Goal: Task Accomplishment & Management: Use online tool/utility

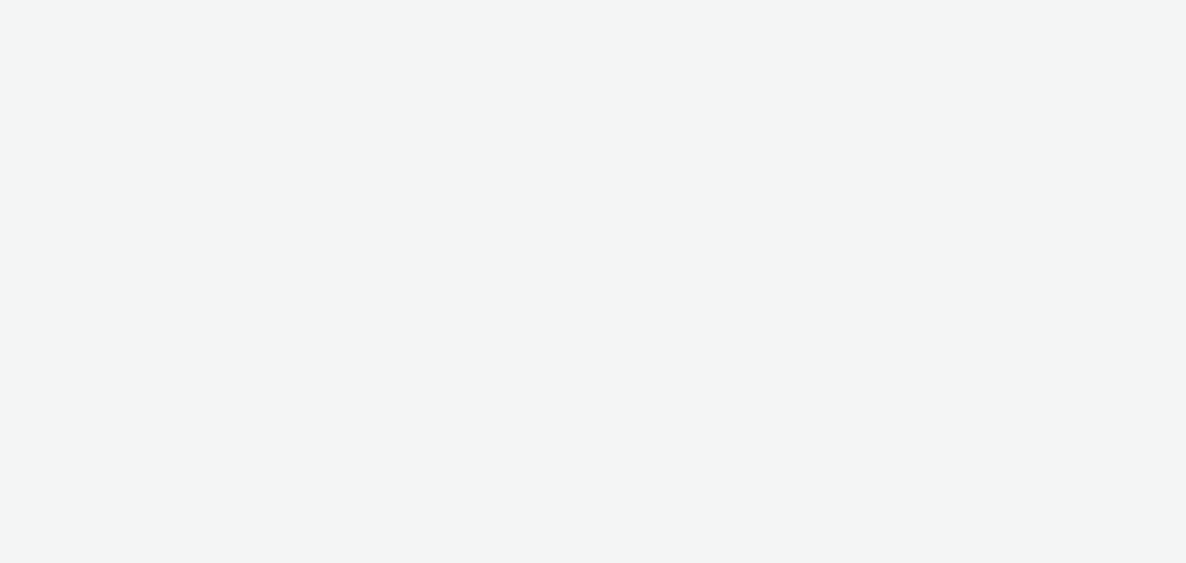
select select "b626f941-834b-427f-b453-0a2b95f57350"
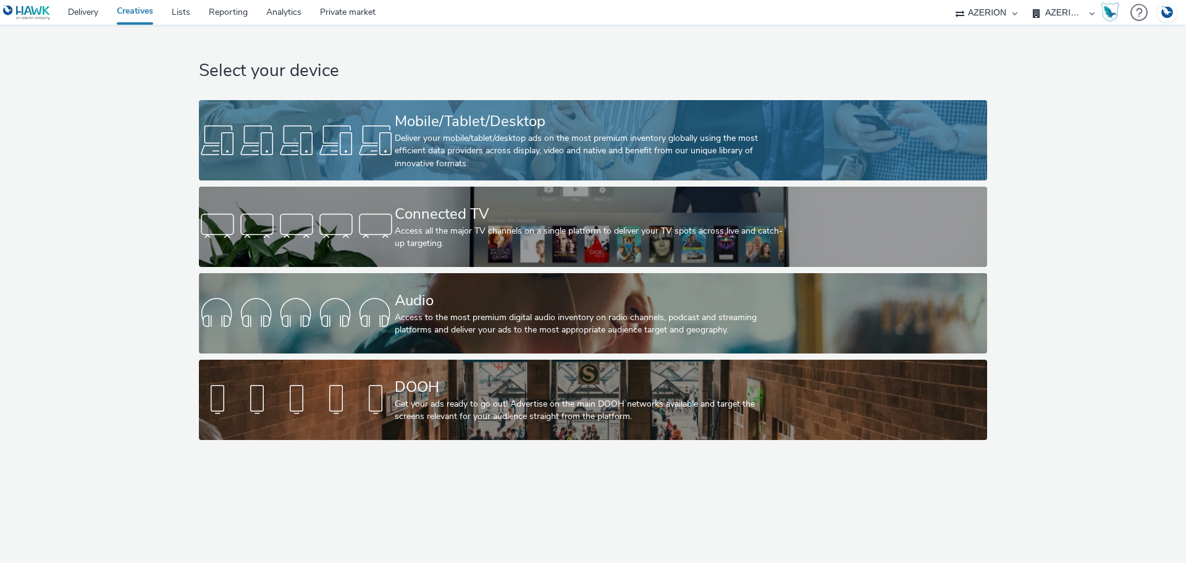
click at [435, 120] on div "Mobile/Tablet/Desktop" at bounding box center [591, 122] width 392 height 22
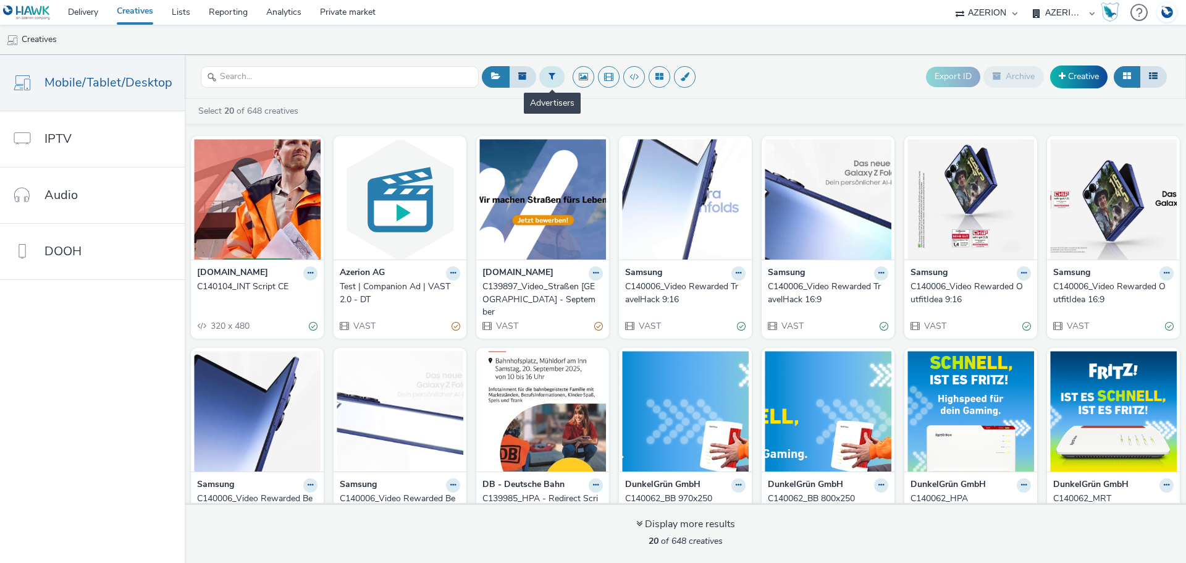
click at [552, 82] on button at bounding box center [551, 76] width 25 height 21
click at [614, 77] on div at bounding box center [614, 78] width 87 height 15
type input "[PERSON_NAME]"
click at [624, 109] on li "[PERSON_NAME]" at bounding box center [626, 100] width 124 height 20
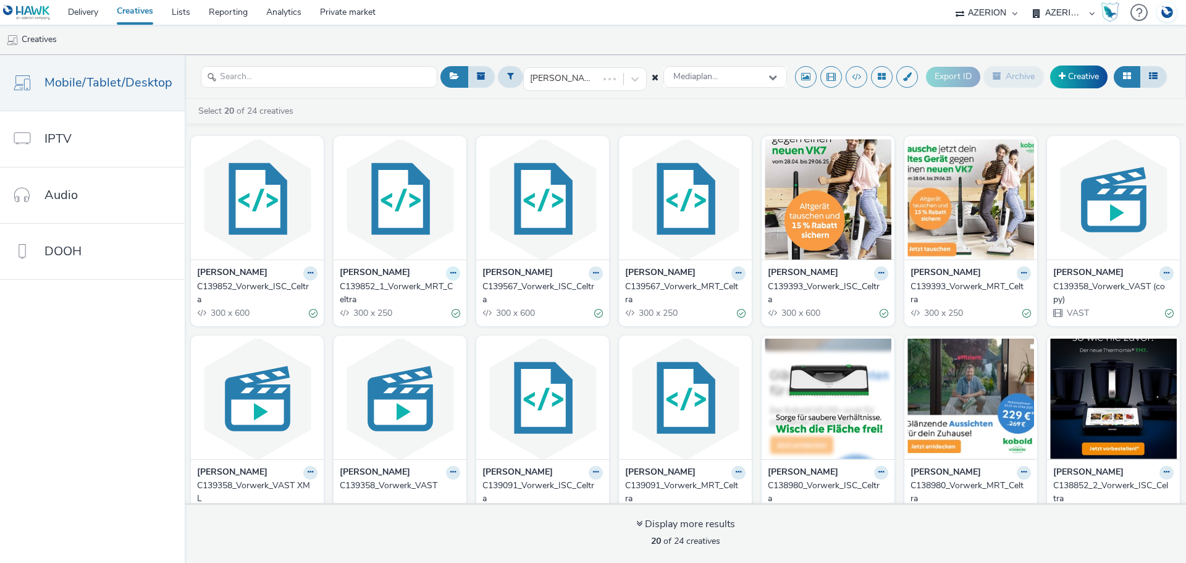
click at [451, 274] on button at bounding box center [453, 273] width 14 height 14
click at [421, 317] on link "Duplicate" at bounding box center [413, 319] width 93 height 25
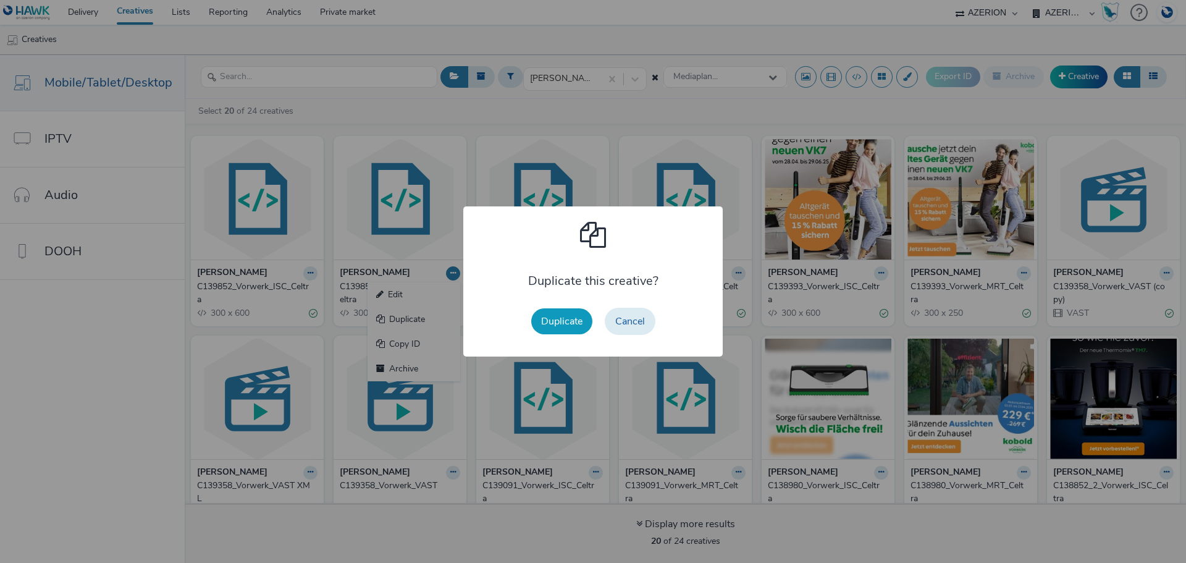
click at [543, 318] on button "Duplicate" at bounding box center [561, 321] width 61 height 26
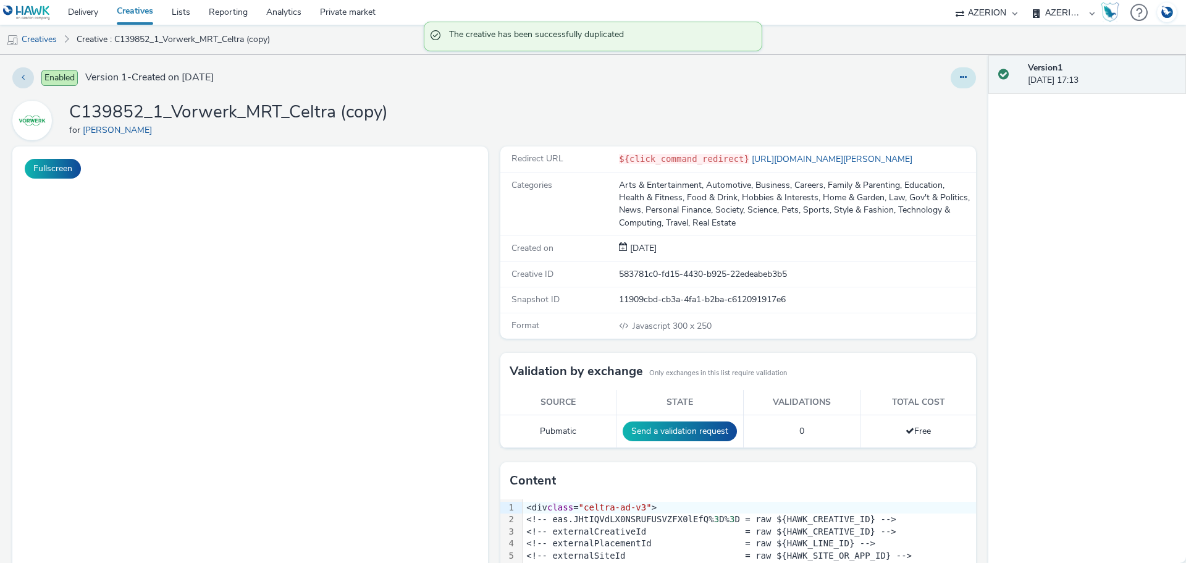
click at [960, 77] on icon at bounding box center [963, 77] width 7 height 9
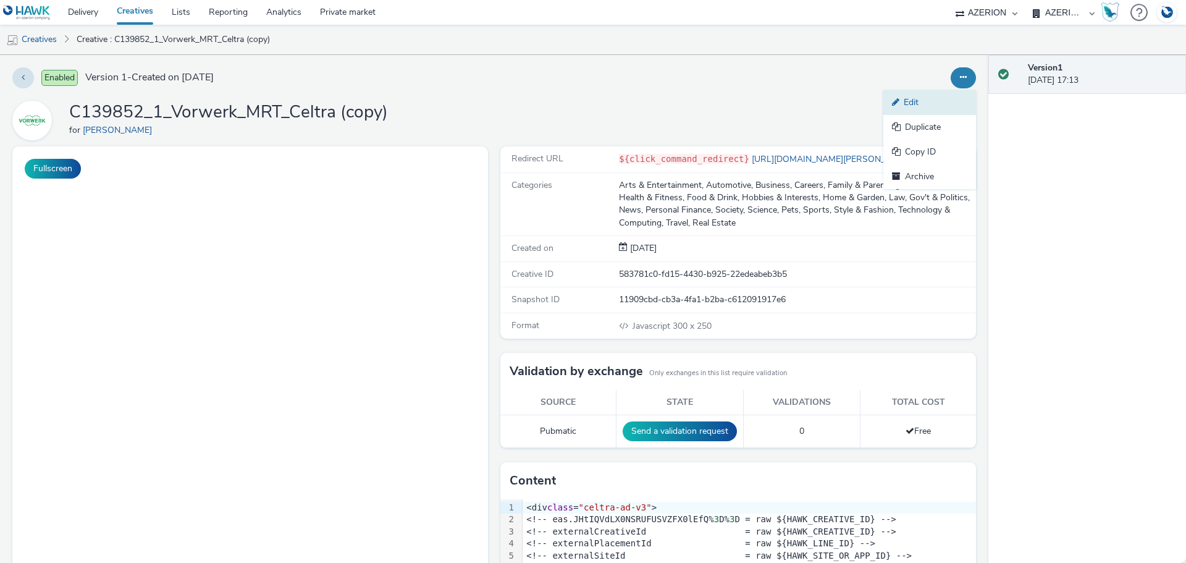
click at [913, 106] on link "Edit" at bounding box center [929, 102] width 93 height 25
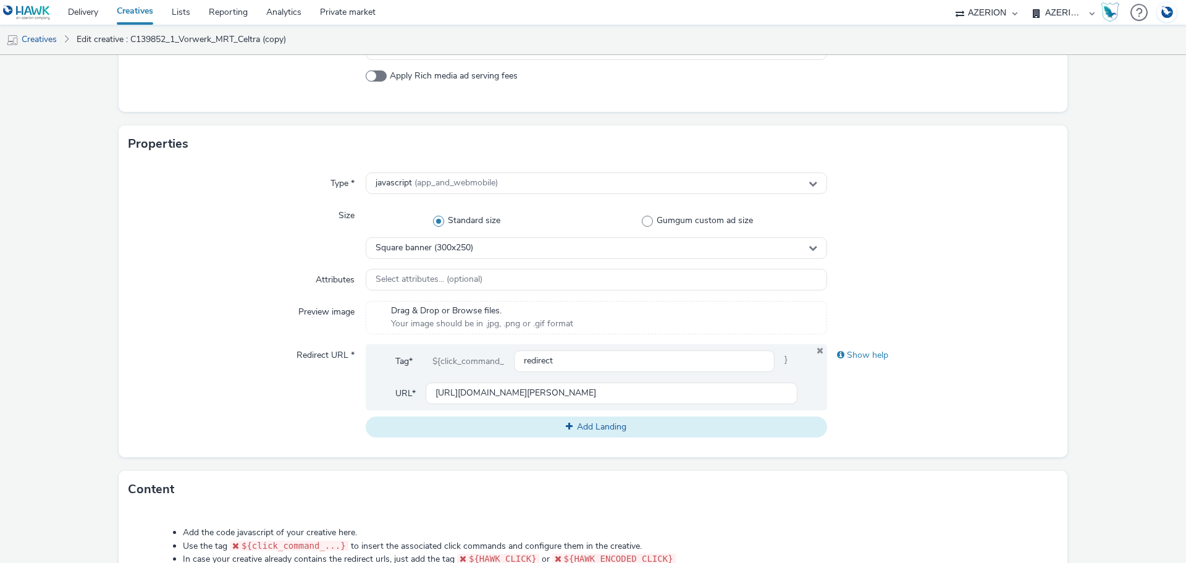
scroll to position [309, 0]
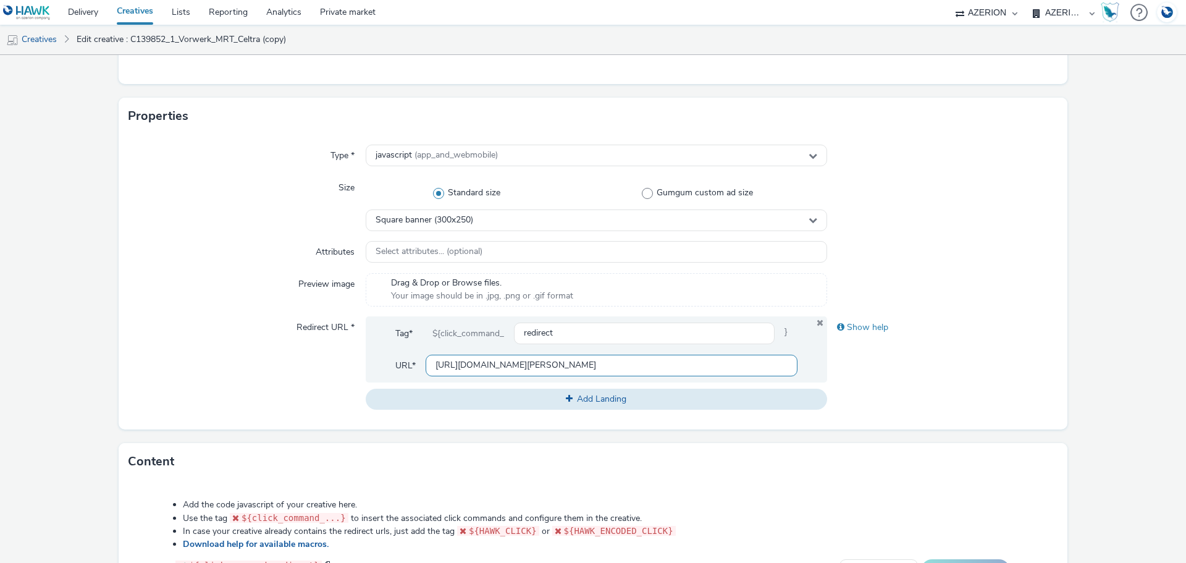
click at [480, 370] on input "[URL][DOMAIN_NAME][PERSON_NAME]" at bounding box center [612, 366] width 372 height 22
paste input "kobold-angebote/kampagne/kabellose-reinigung?utm_source=tvinfo&utm_medium=Displ…"
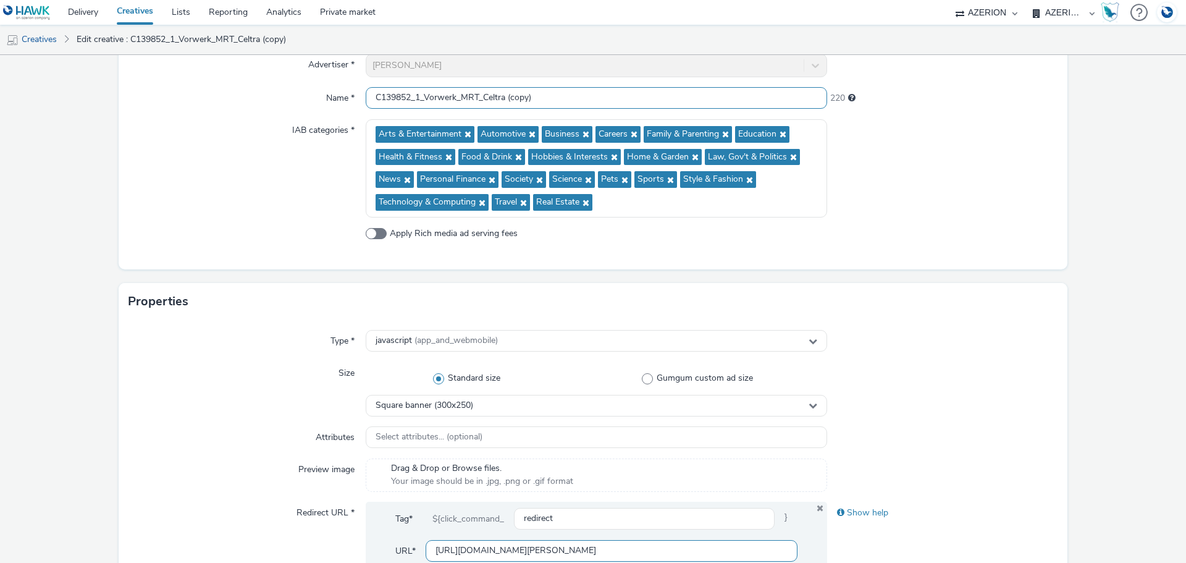
scroll to position [0, 0]
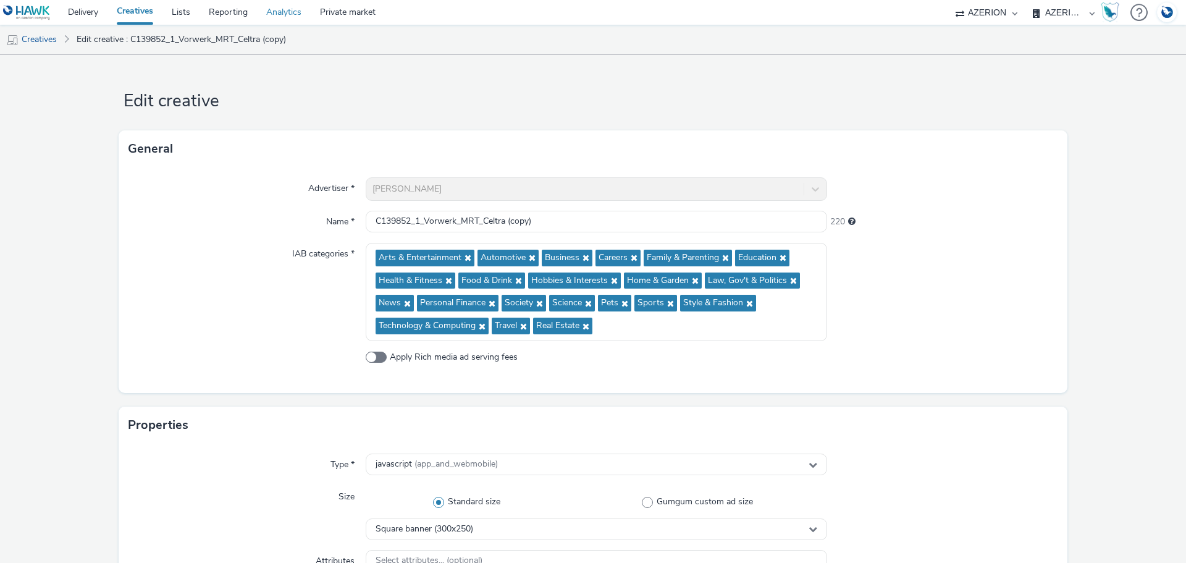
type input "[URL][DOMAIN_NAME][PERSON_NAME]"
drag, startPoint x: 409, startPoint y: 221, endPoint x: 322, endPoint y: 209, distance: 87.9
click at [322, 209] on div "Advertiser * [PERSON_NAME] Name * C139852_1_Vorwerk_MRT_Celtra (copy) 220 IAB c…" at bounding box center [593, 279] width 949 height 225
paste input "40167"
drag, startPoint x: 507, startPoint y: 221, endPoint x: 596, endPoint y: 217, distance: 89.0
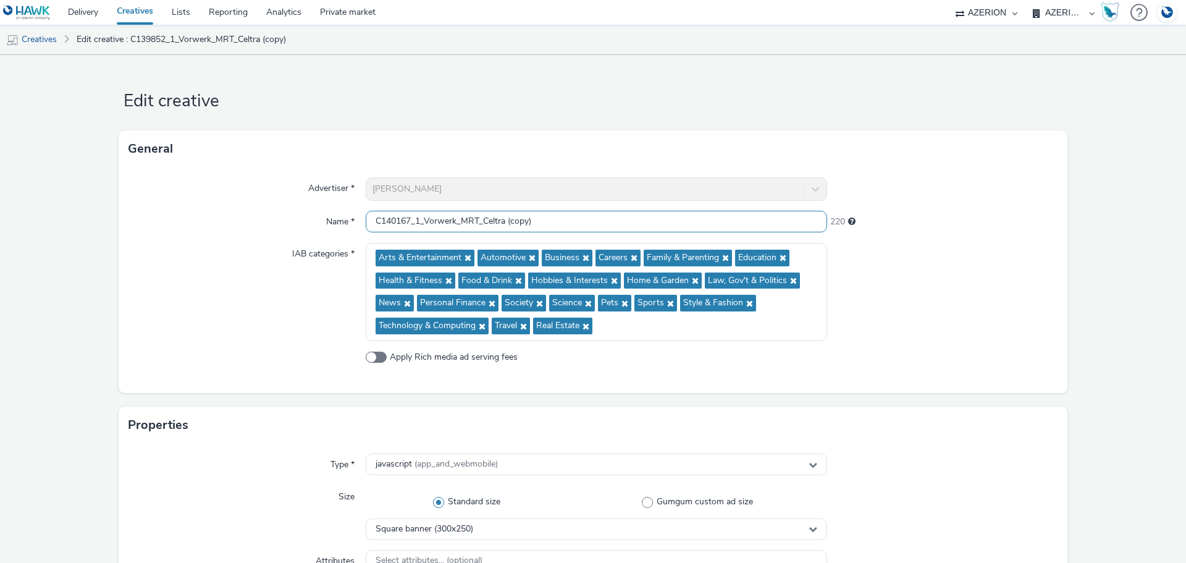
click at [596, 217] on input "C140167_1_Vorwerk_MRT_Celtra (copy)" at bounding box center [596, 222] width 461 height 22
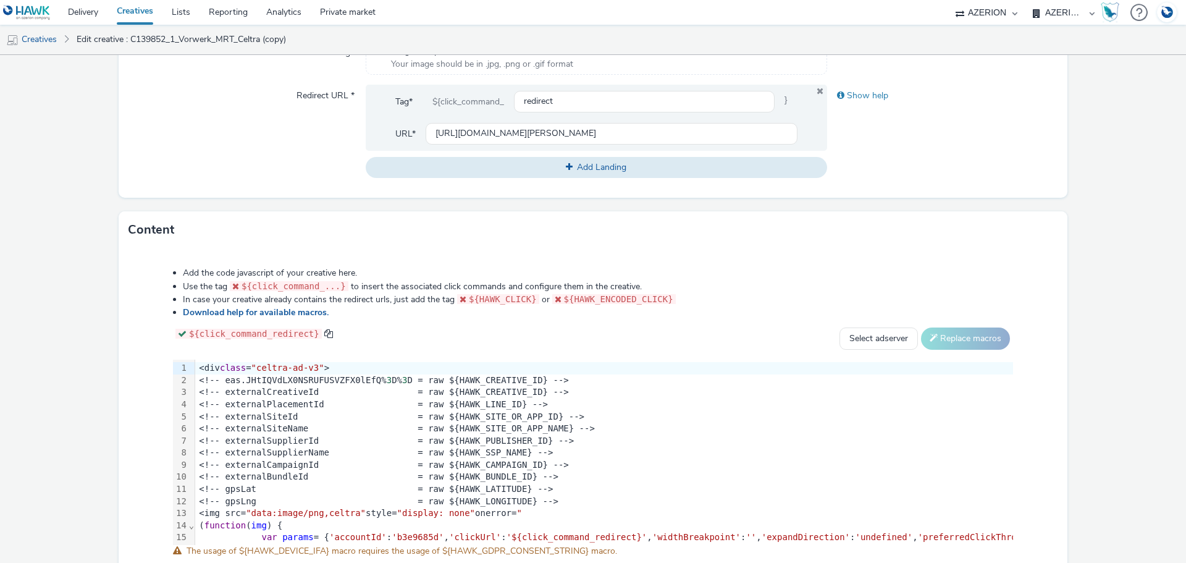
scroll to position [617, 0]
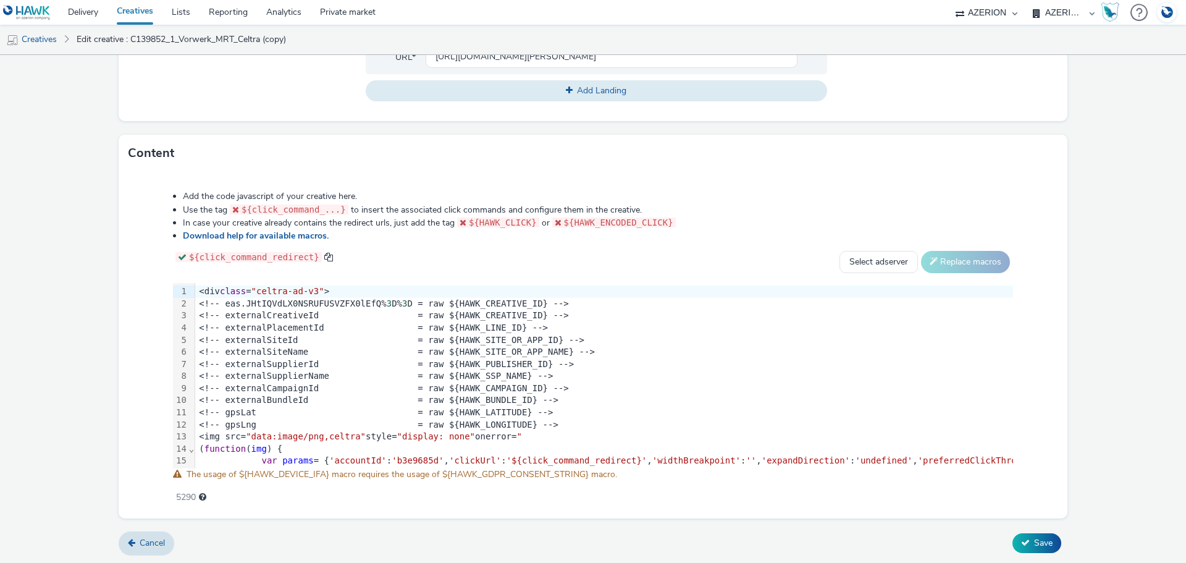
type input "C140167_1_Vorwerk_MRT_Celtra"
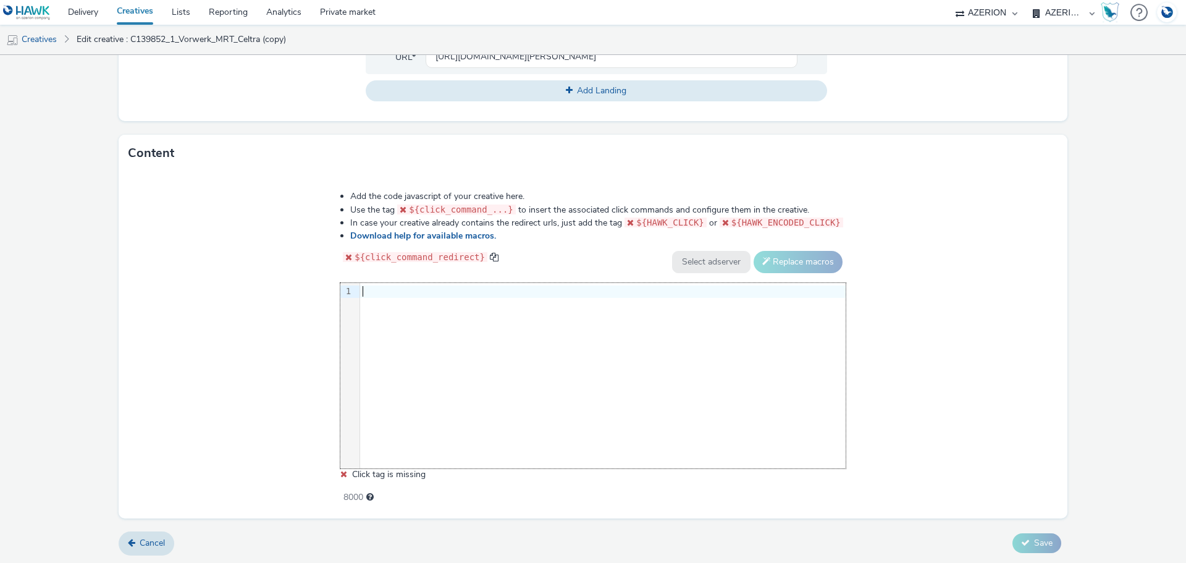
click at [542, 308] on div "9 1 ›" at bounding box center [592, 375] width 505 height 185
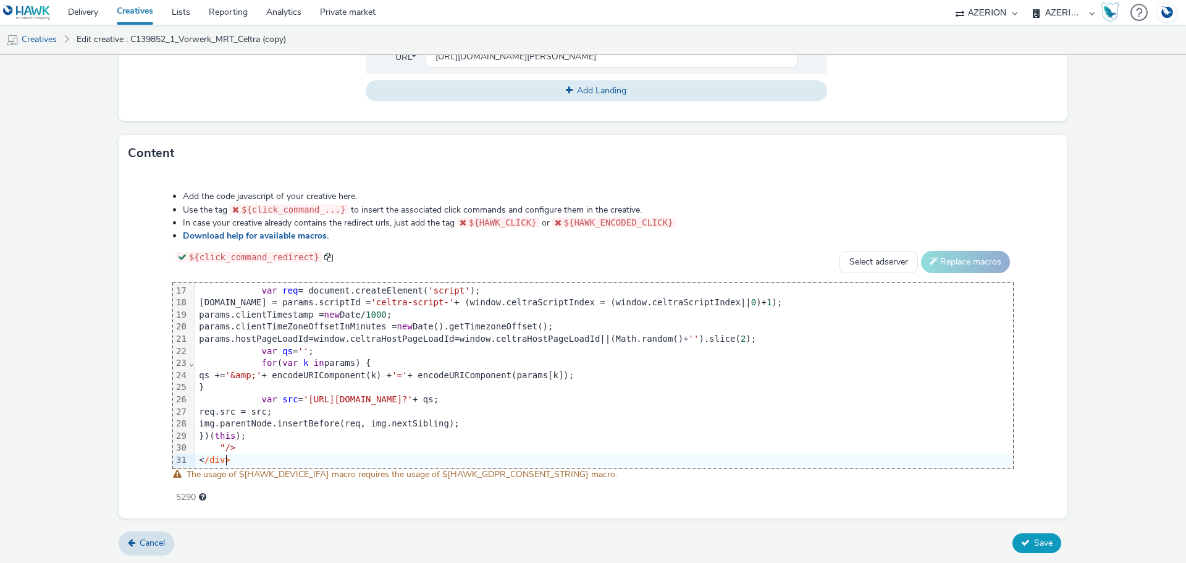
click at [1021, 545] on button "Save" at bounding box center [1036, 543] width 49 height 20
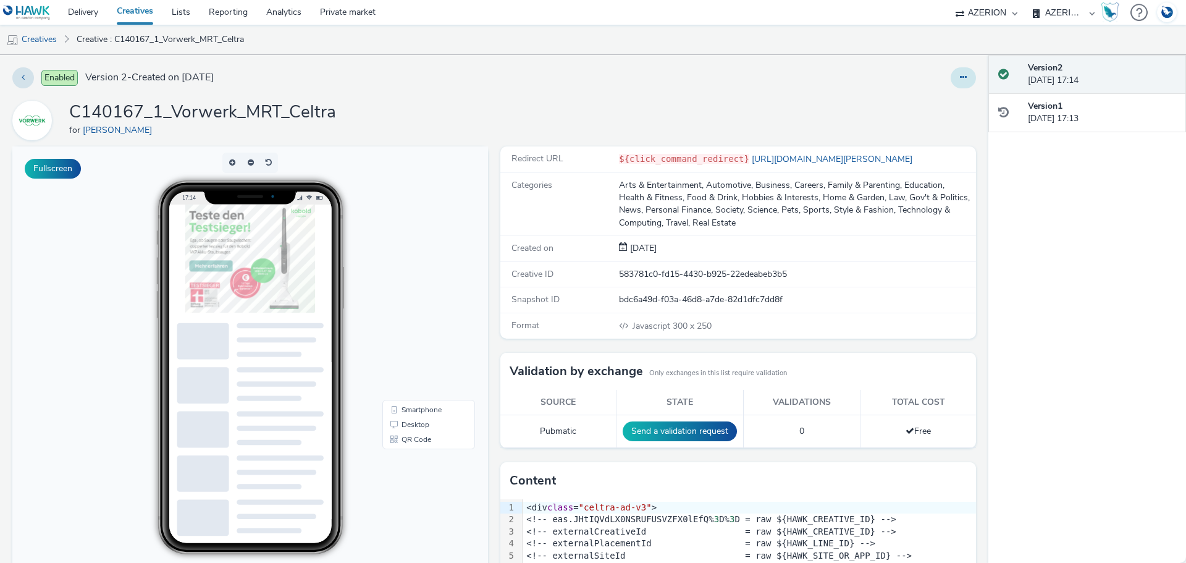
click at [960, 78] on icon at bounding box center [963, 77] width 7 height 9
click at [920, 125] on link "Duplicate" at bounding box center [929, 127] width 93 height 25
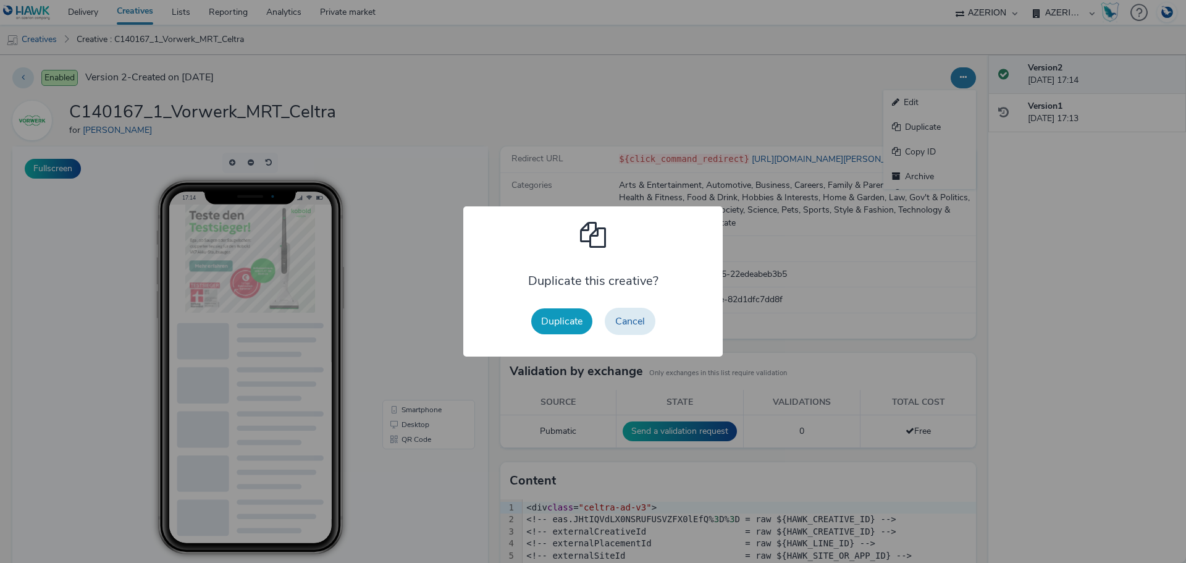
click at [566, 322] on button "Duplicate" at bounding box center [561, 321] width 61 height 26
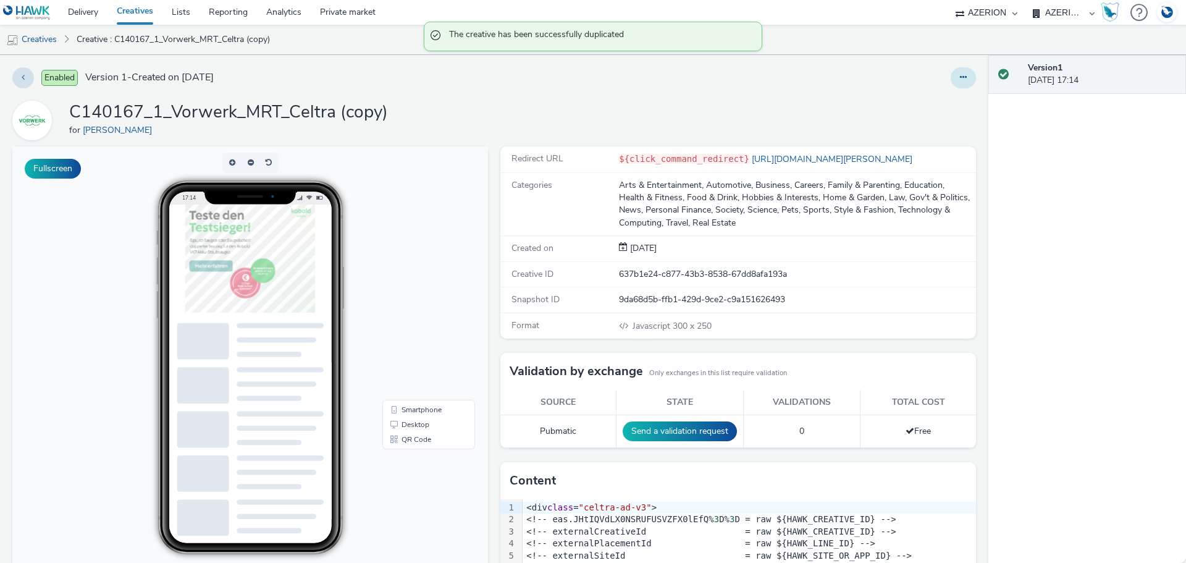
click at [960, 77] on icon at bounding box center [963, 77] width 7 height 9
click at [942, 101] on link "Edit" at bounding box center [929, 102] width 93 height 25
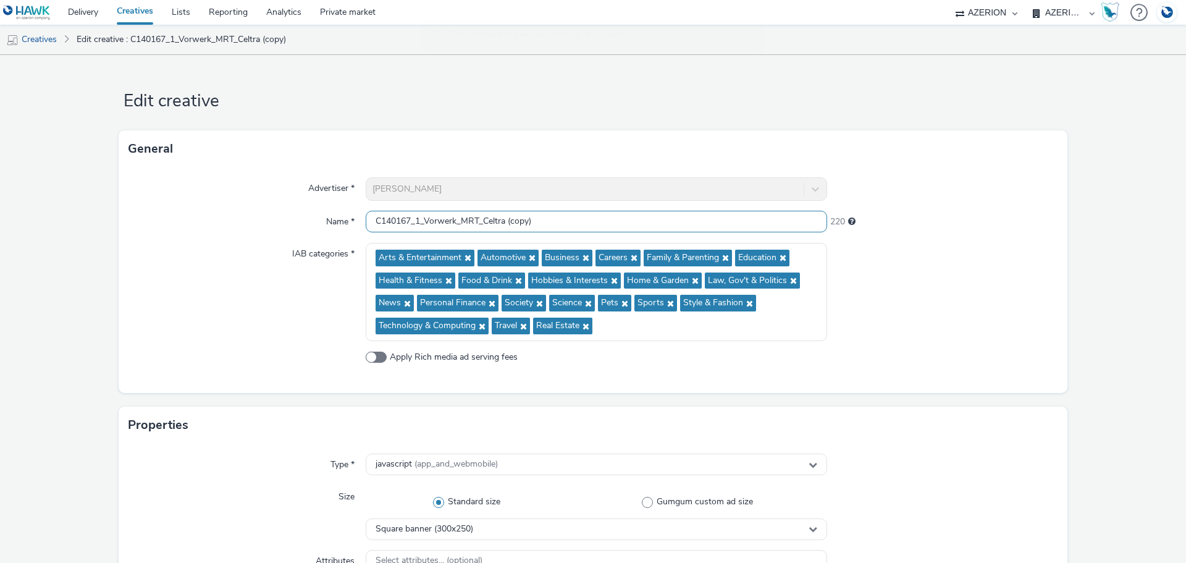
click at [419, 222] on input "C140167_1_Vorwerk_MRT_Celtra (copy)" at bounding box center [596, 222] width 461 height 22
drag, startPoint x: 458, startPoint y: 220, endPoint x: 476, endPoint y: 220, distance: 17.9
click at [476, 220] on input "C140167_2_Vorwerk_MRT_Celtra (copy)" at bounding box center [596, 222] width 461 height 22
drag, startPoint x: 496, startPoint y: 220, endPoint x: 505, endPoint y: 200, distance: 22.1
click at [606, 222] on input "C140167_2_Vorwerk_ISC_Celtra (copy)" at bounding box center [596, 222] width 461 height 22
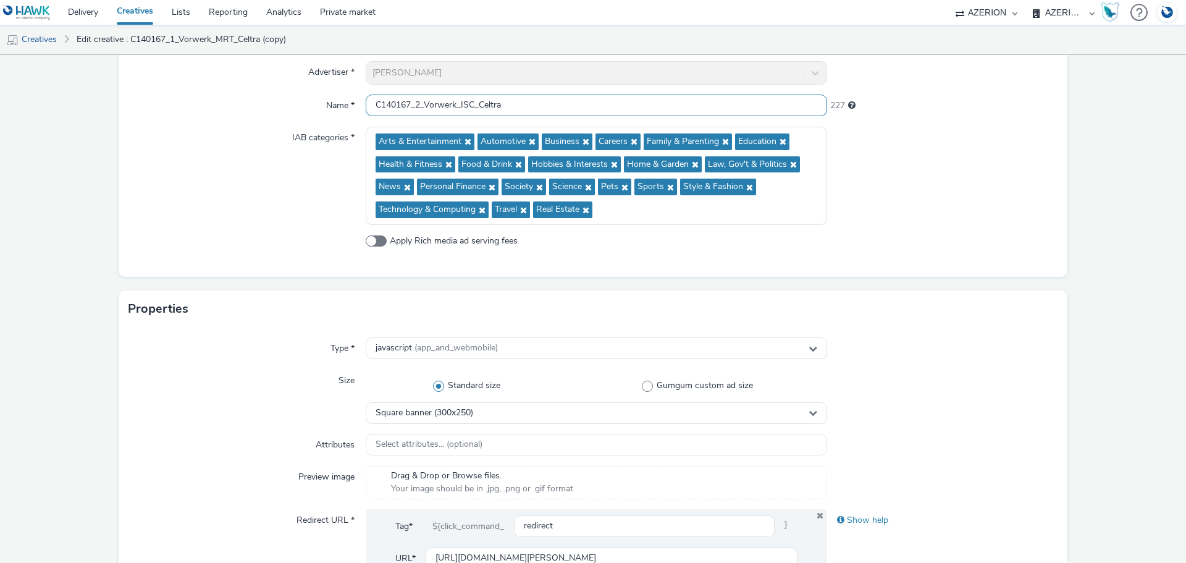
scroll to position [247, 0]
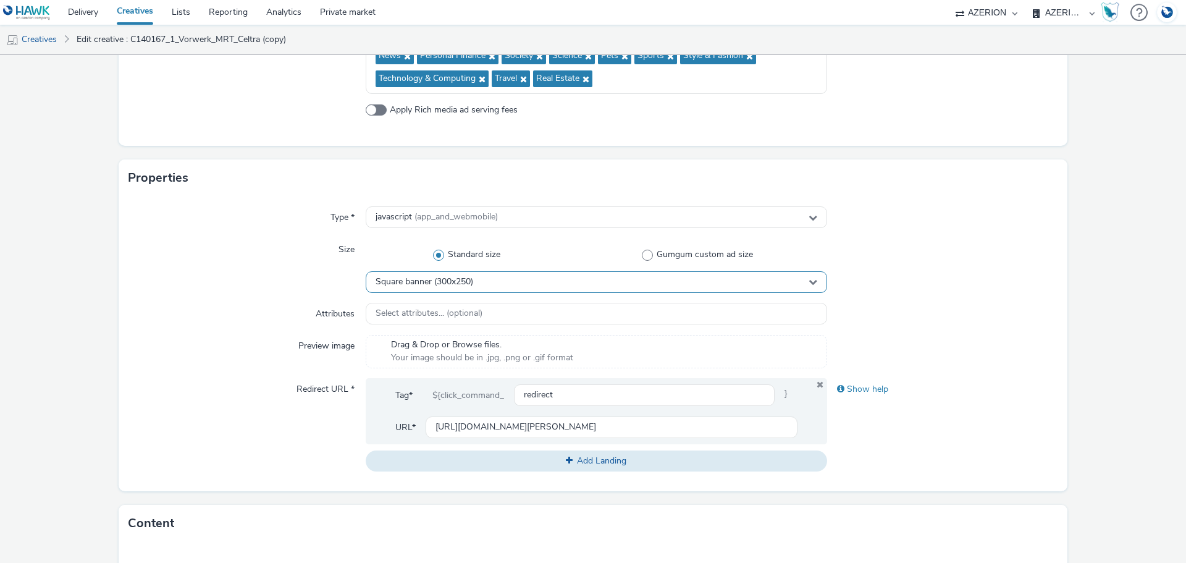
type input "C140167_2_Vorwerk_ISC_Celtra"
click at [480, 284] on div "Square banner (300x250)" at bounding box center [596, 282] width 461 height 22
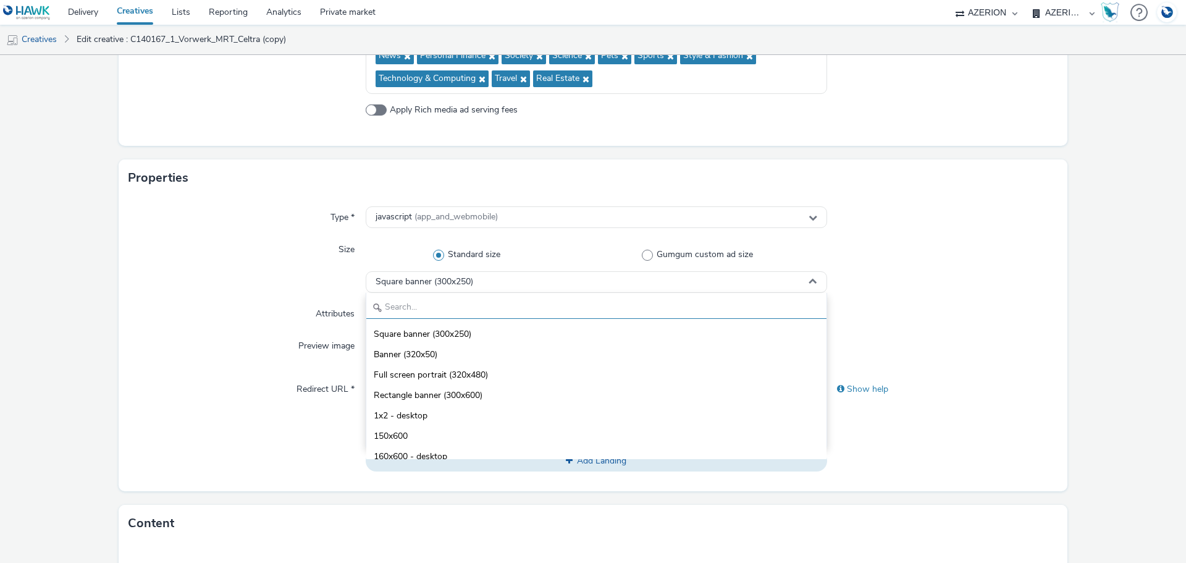
click at [471, 311] on input "text" at bounding box center [596, 308] width 460 height 22
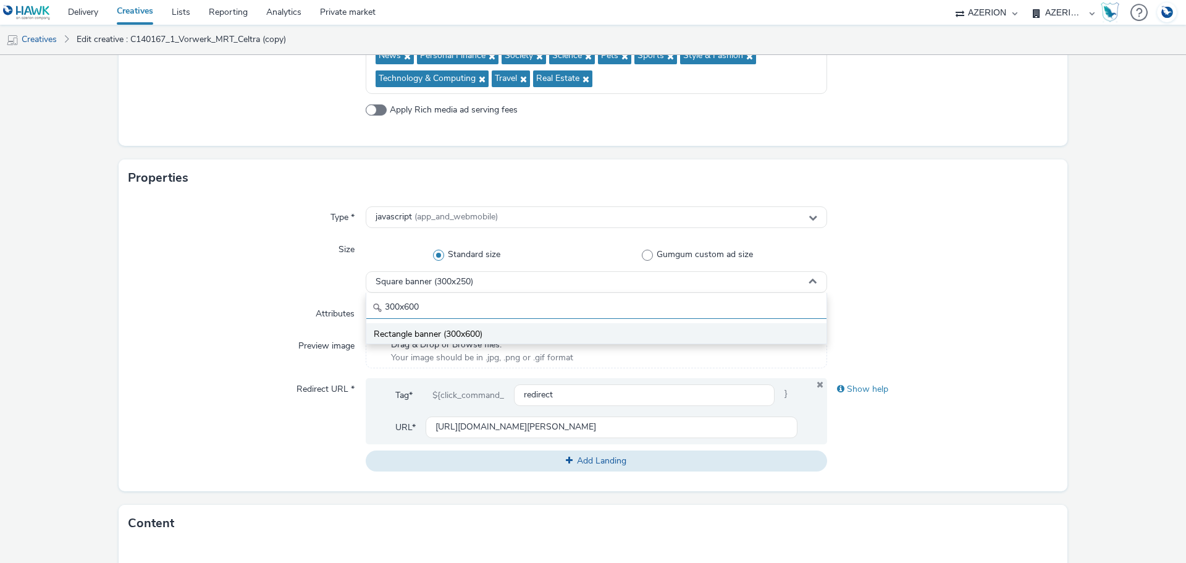
type input "300x600"
click at [468, 338] on span "Rectangle banner (300x600)" at bounding box center [428, 334] width 109 height 12
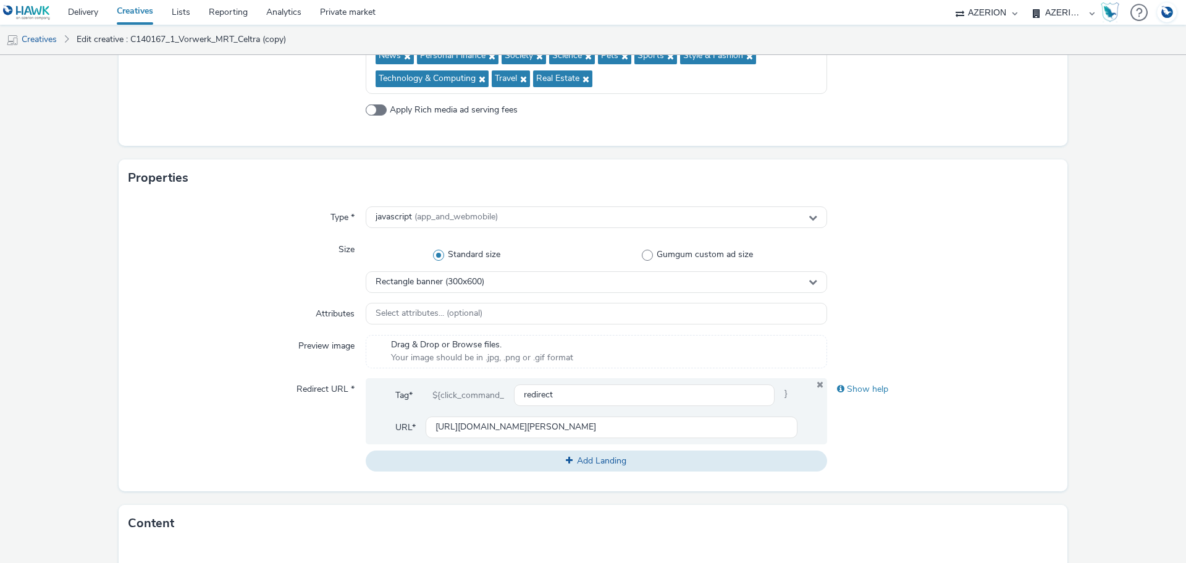
scroll to position [617, 0]
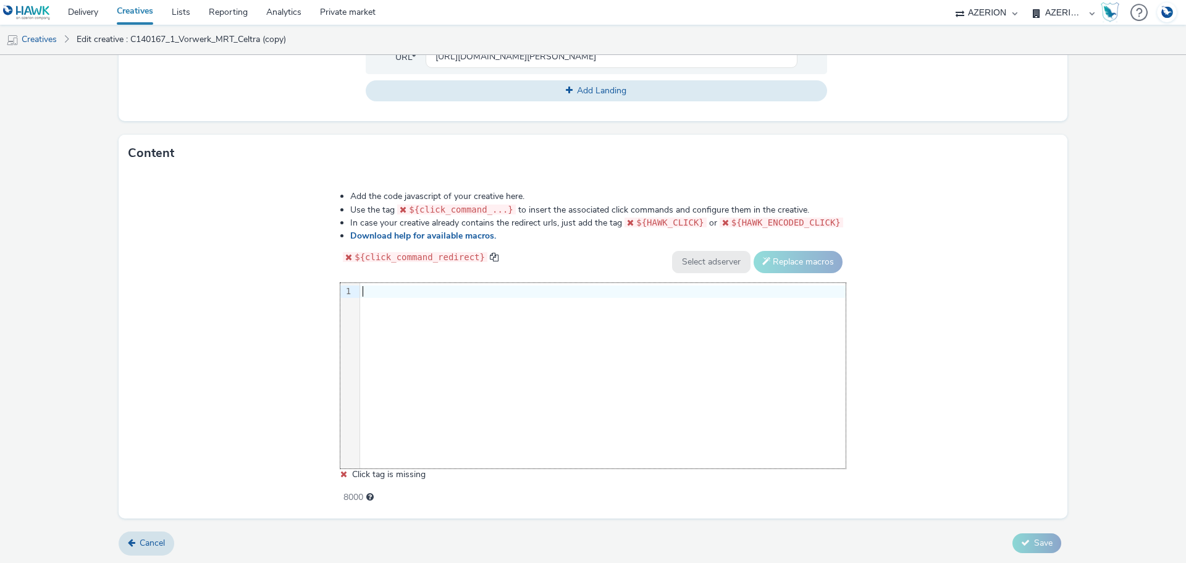
click at [588, 329] on div "9 1 ›" at bounding box center [592, 375] width 505 height 185
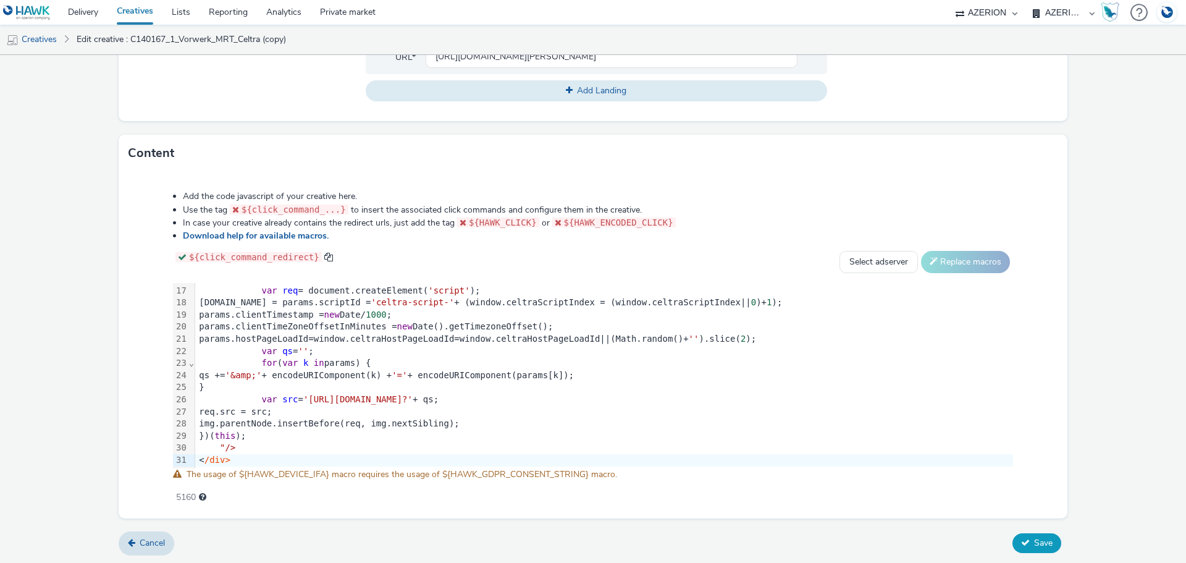
click at [1034, 542] on span "Save" at bounding box center [1043, 543] width 19 height 12
